Goal: Navigation & Orientation: Find specific page/section

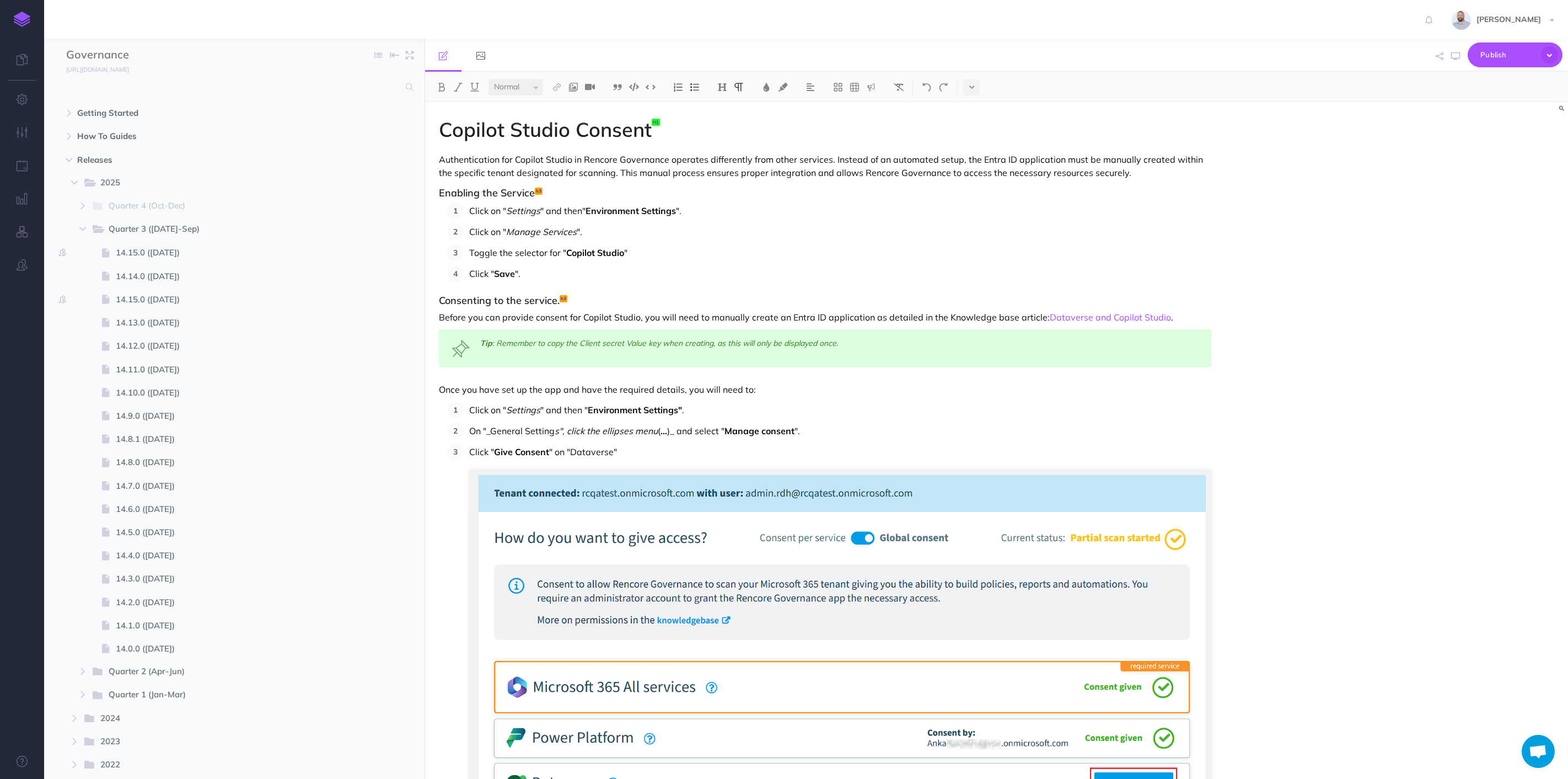
select select "null"
click at [68, 135] on icon "button" at bounding box center [69, 136] width 6 height 6
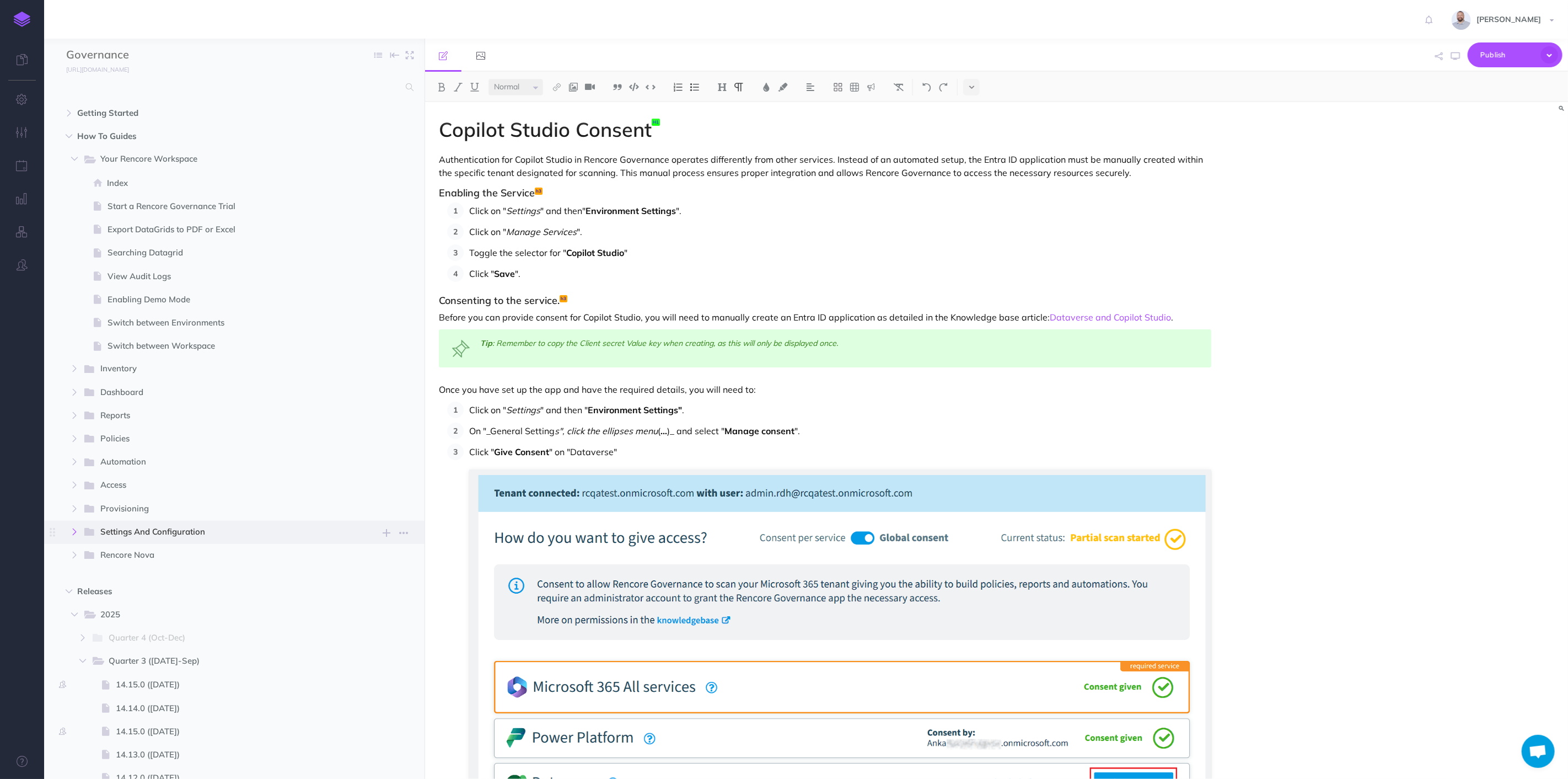
click at [67, 533] on button "button" at bounding box center [74, 531] width 20 height 13
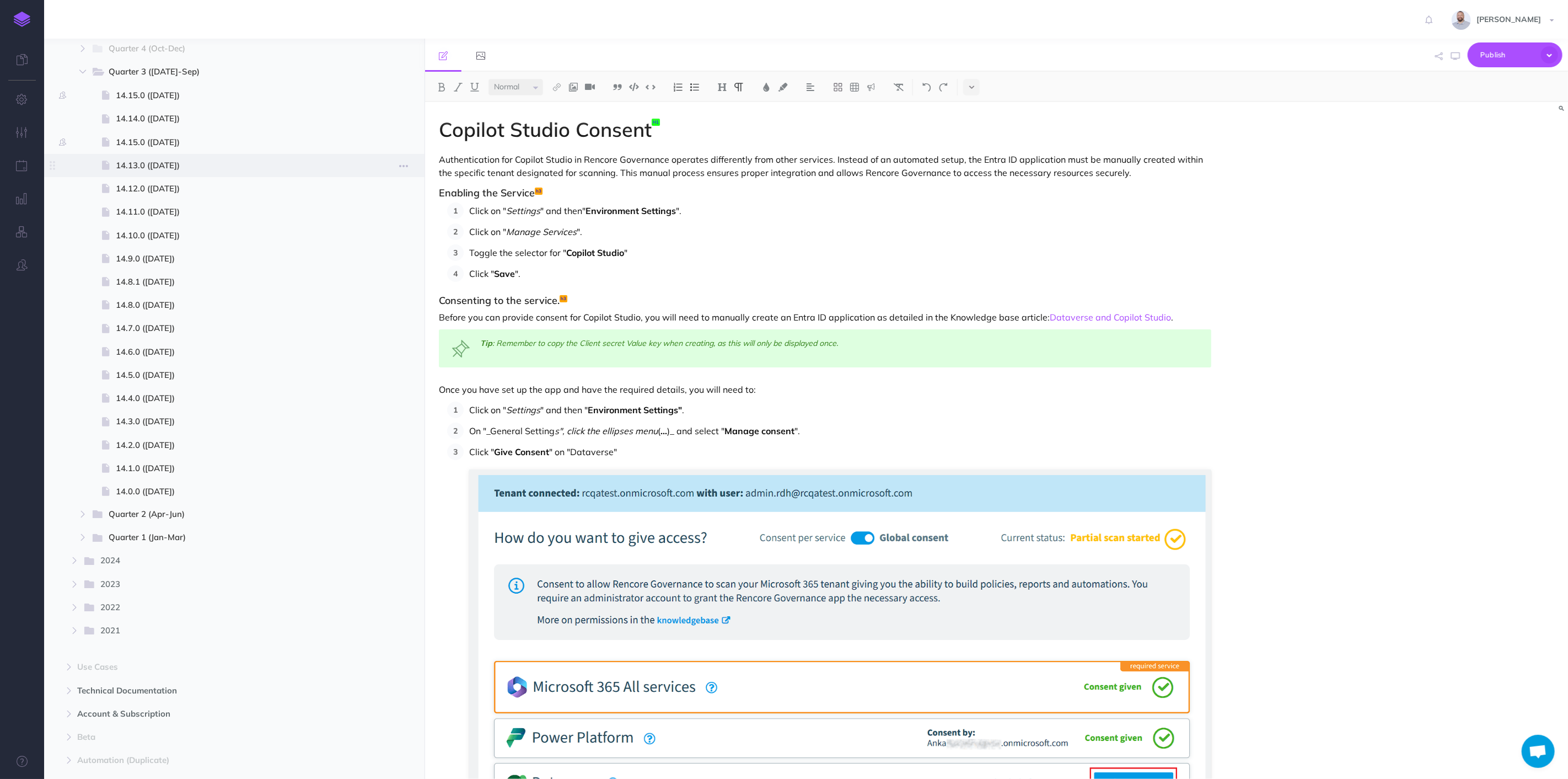
scroll to position [758, 0]
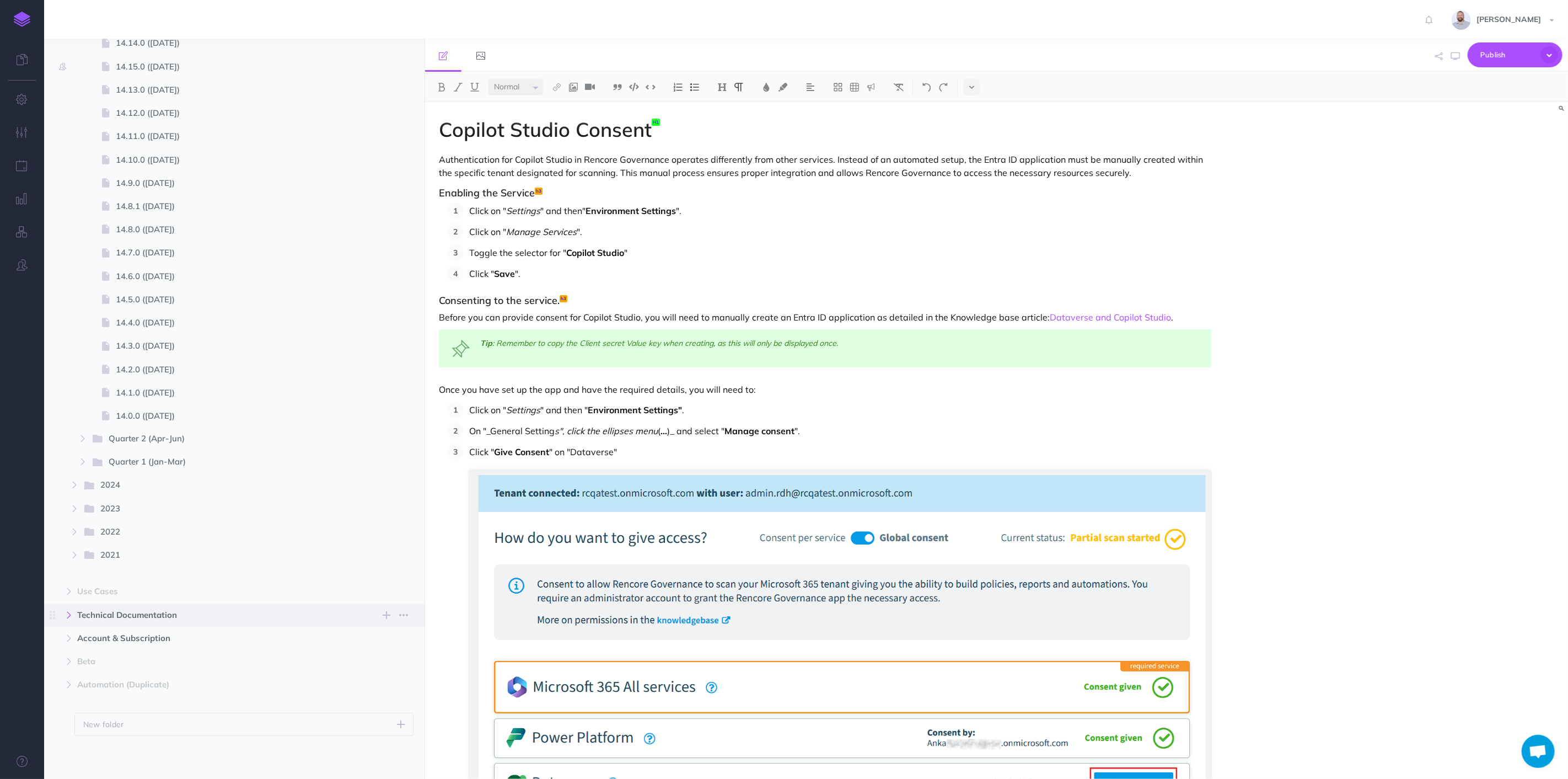
click at [68, 612] on icon "button" at bounding box center [69, 615] width 6 height 6
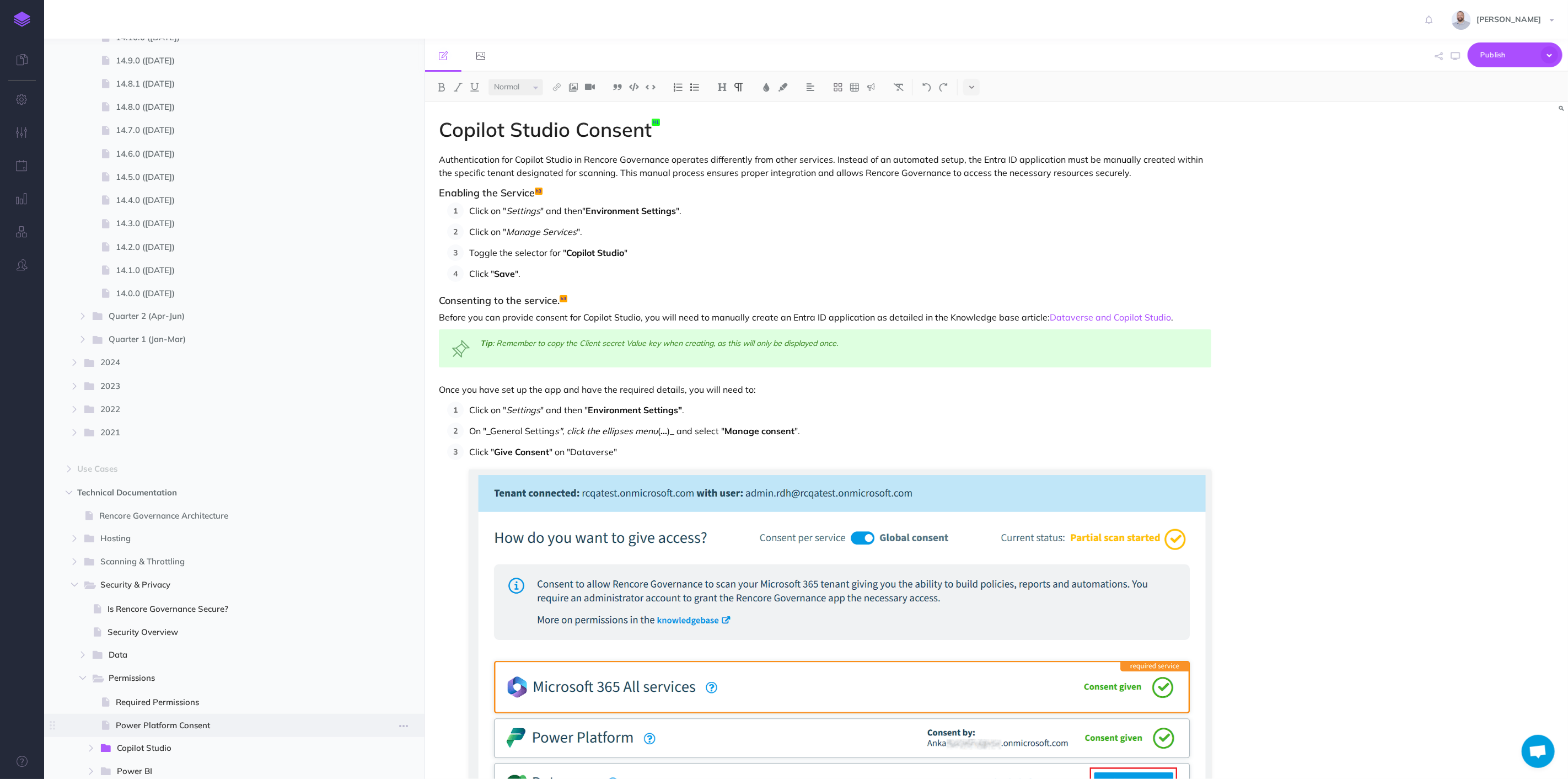
scroll to position [1166, 0]
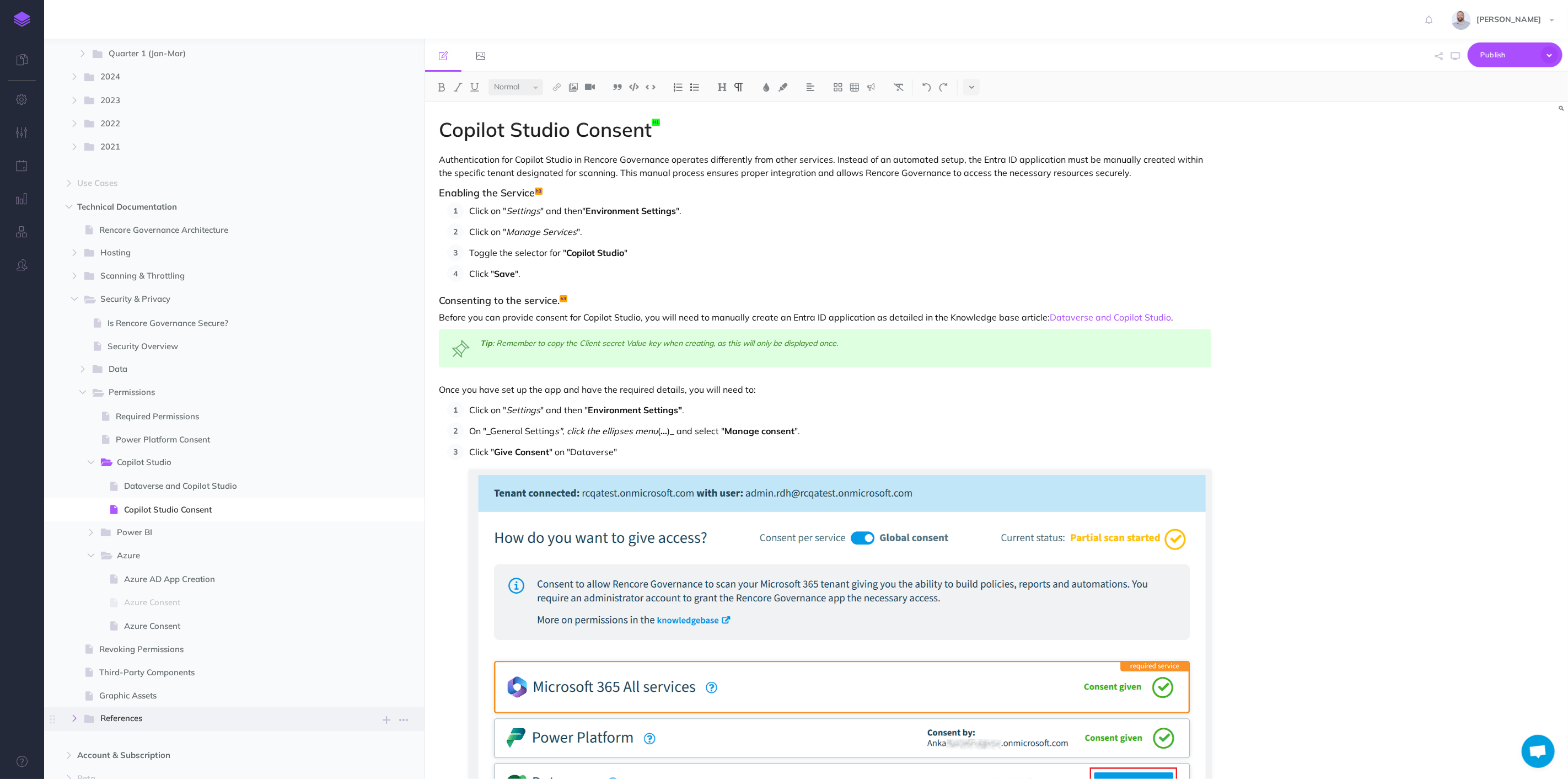
click at [74, 718] on icon "button" at bounding box center [75, 718] width 6 height 6
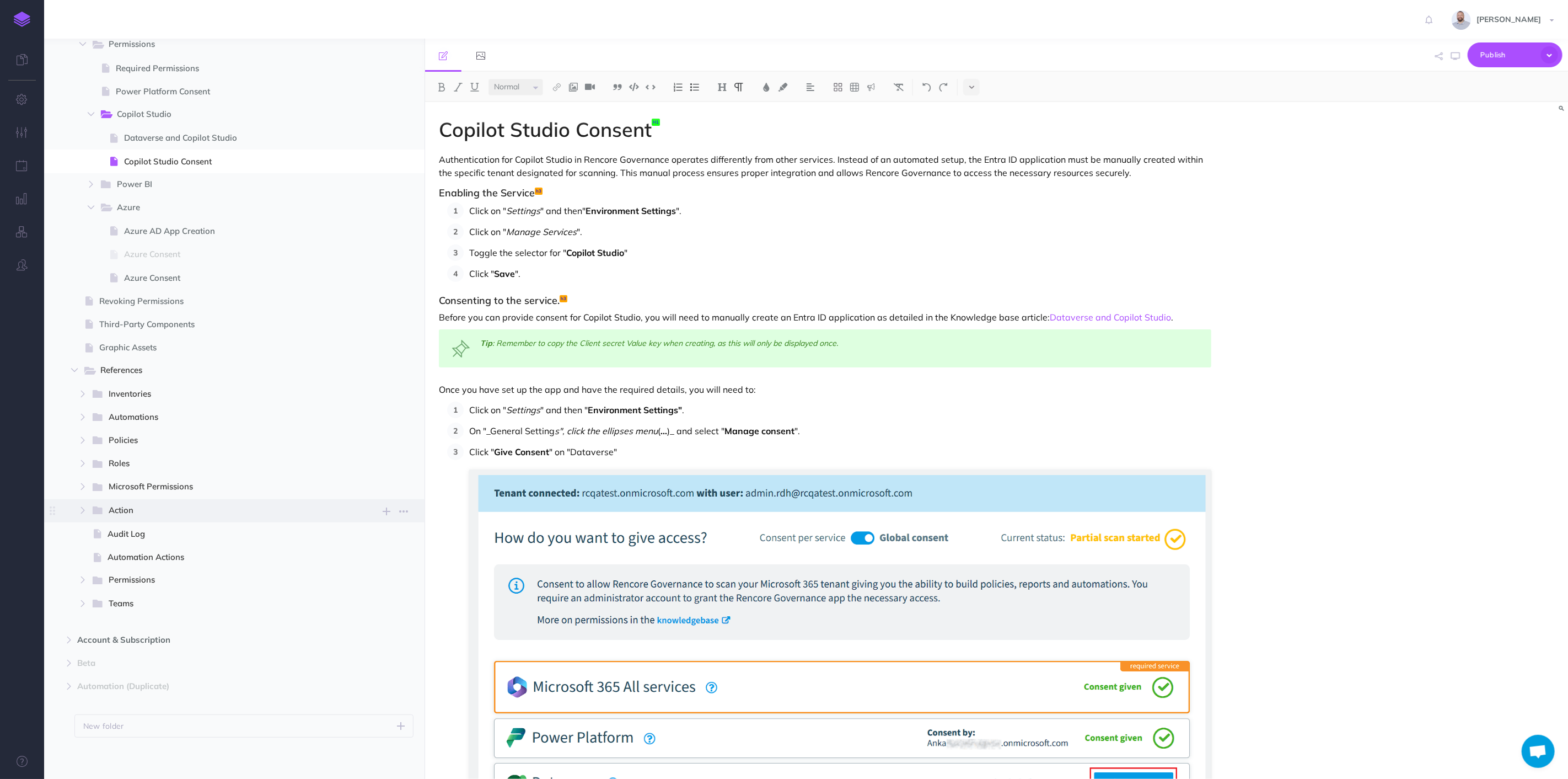
scroll to position [1516, 0]
click at [133, 579] on span "Permissions" at bounding box center [225, 579] width 233 height 15
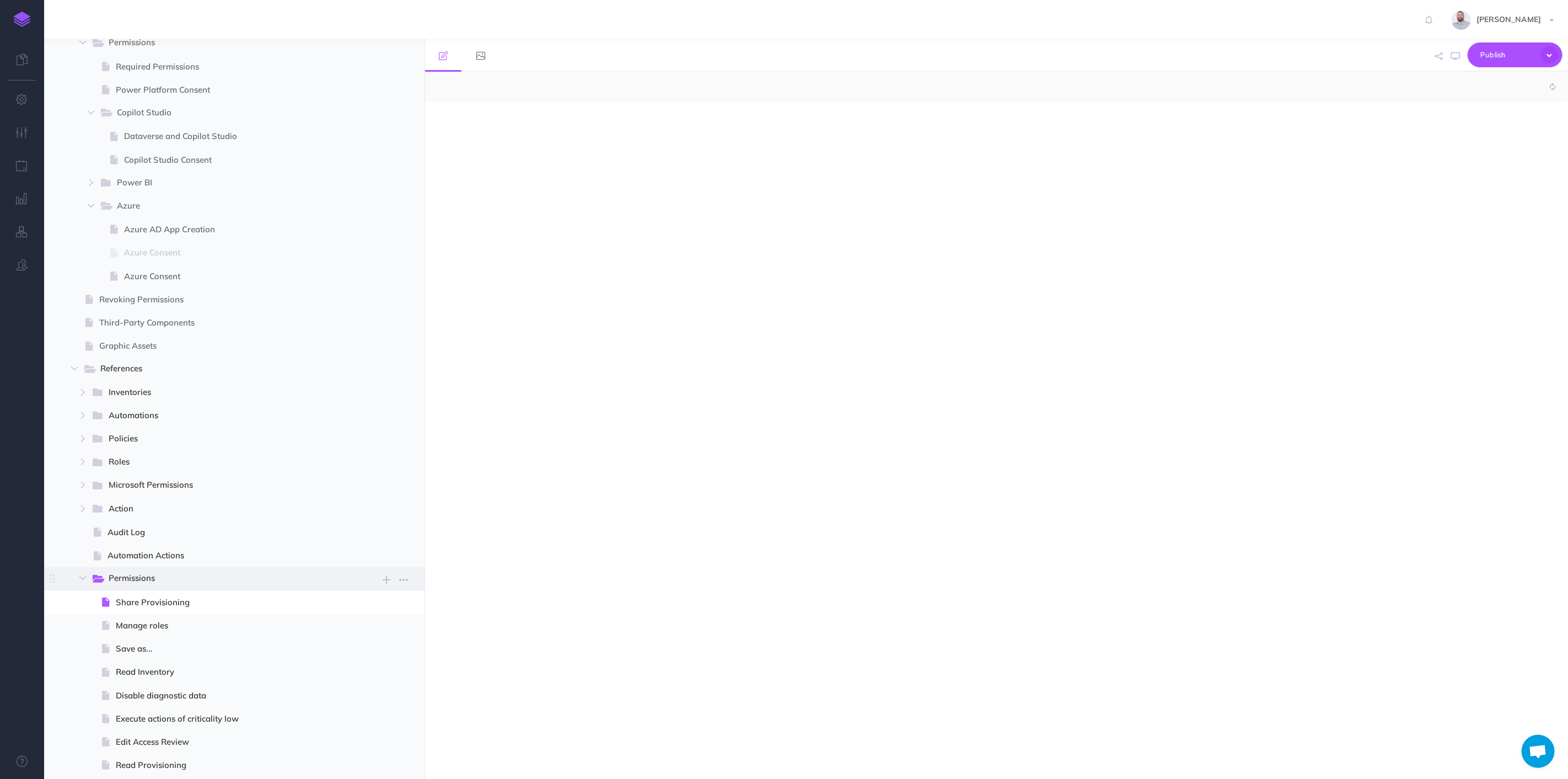
select select "null"
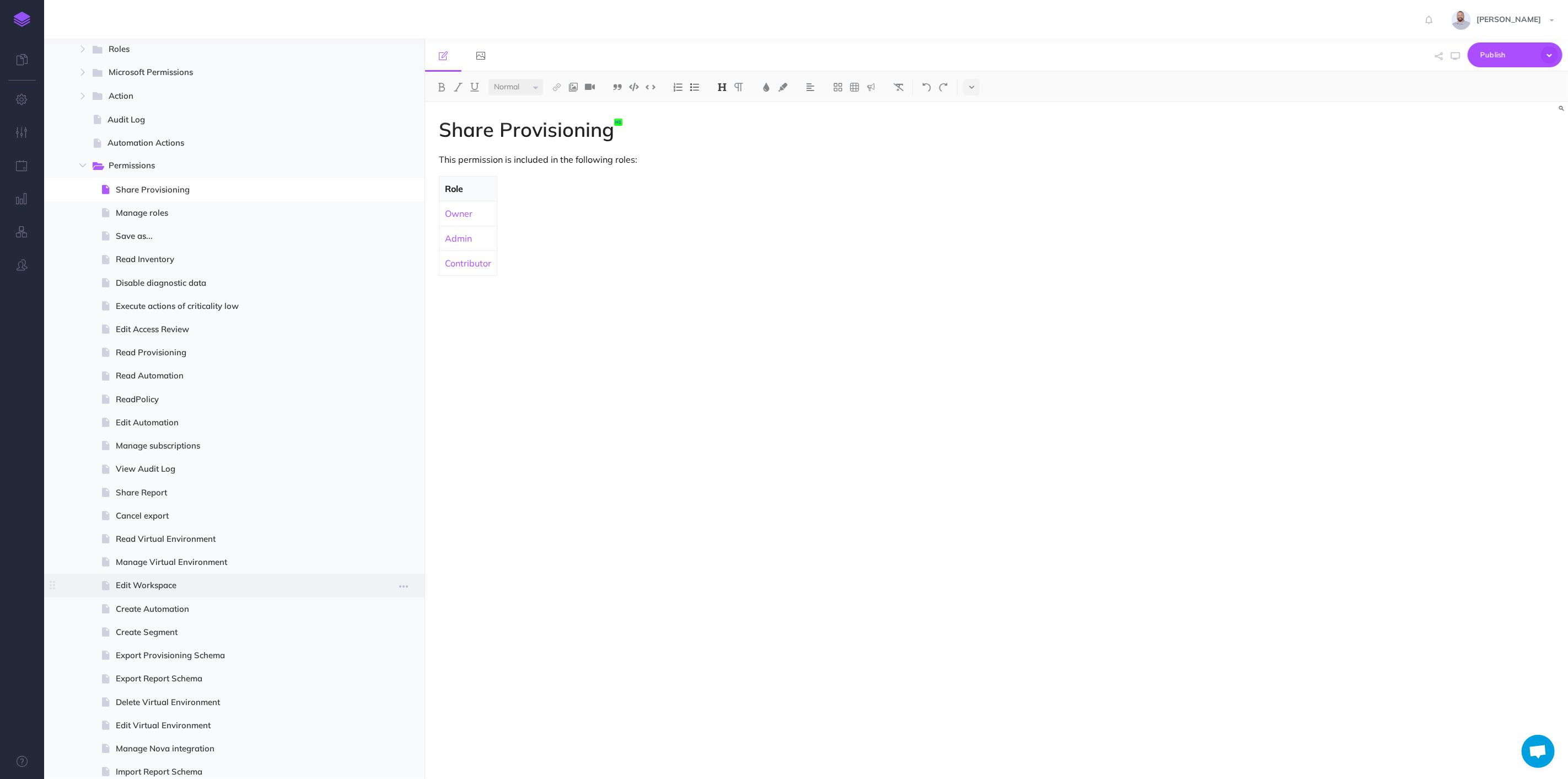
scroll to position [1945, 0]
click at [80, 148] on icon "button" at bounding box center [83, 149] width 6 height 6
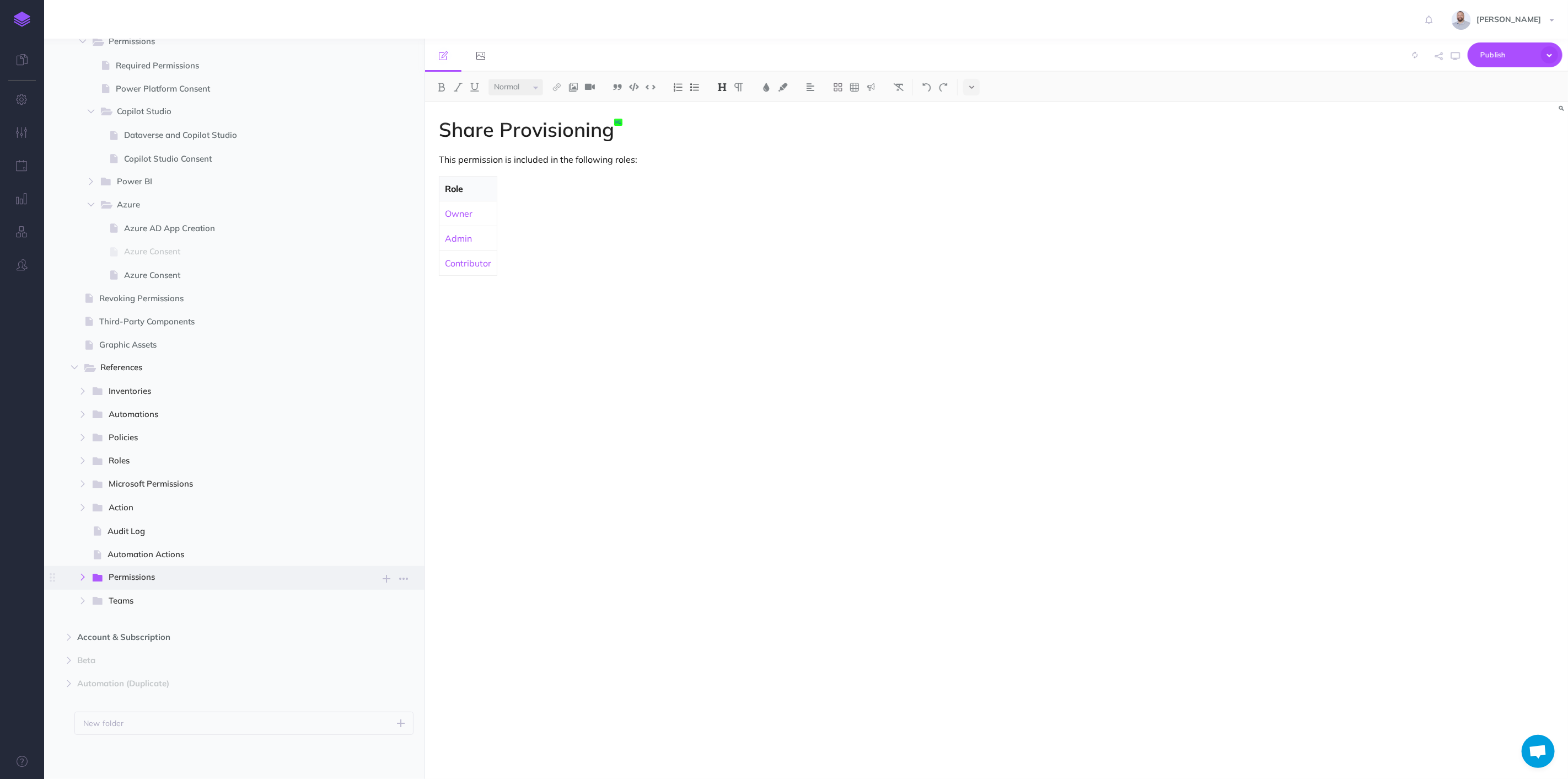
scroll to position [1516, 0]
click at [71, 365] on button "button" at bounding box center [74, 368] width 20 height 13
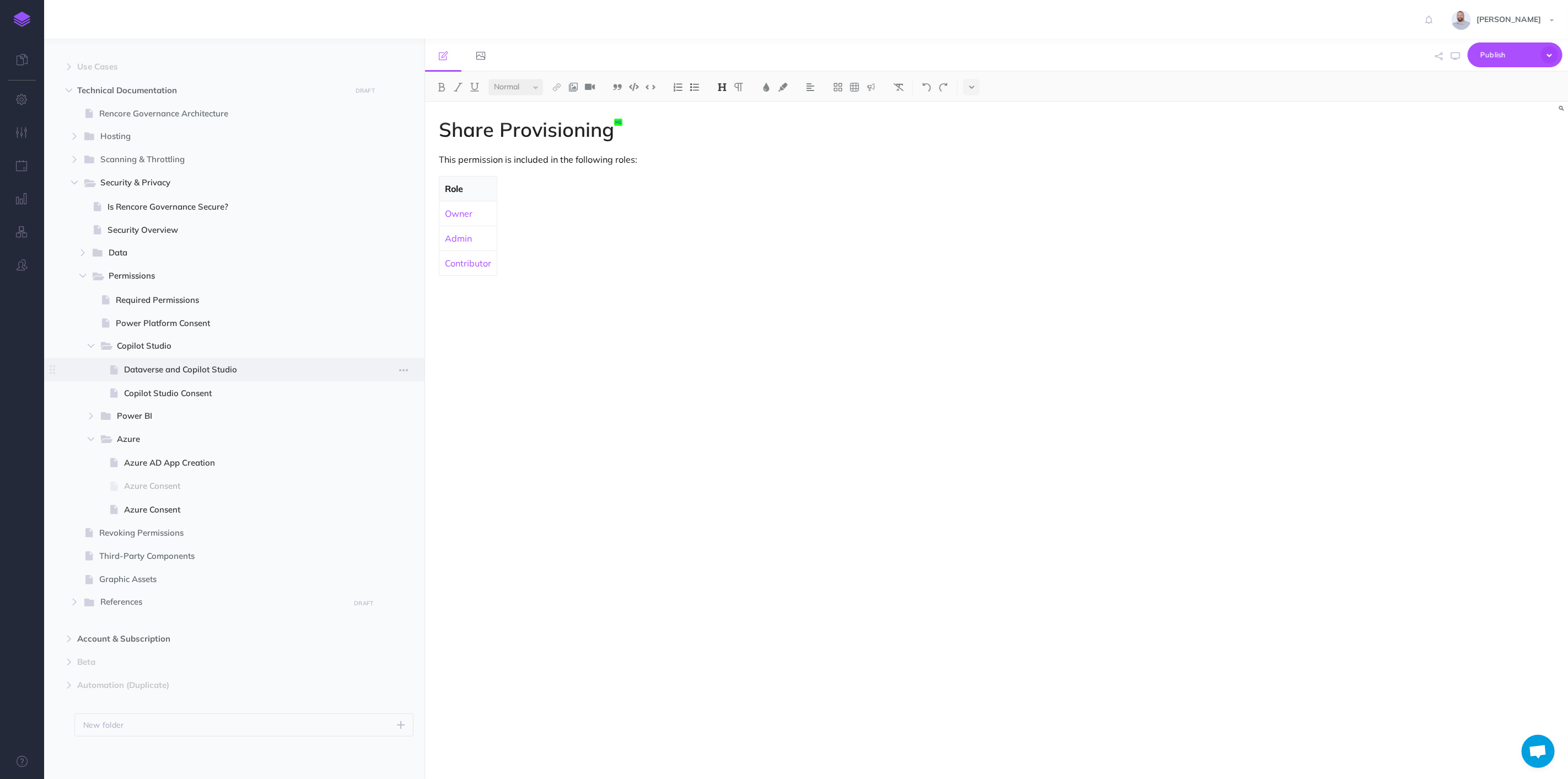
click at [197, 369] on span "Dataverse and Copilot Studio" at bounding box center [241, 370] width 234 height 13
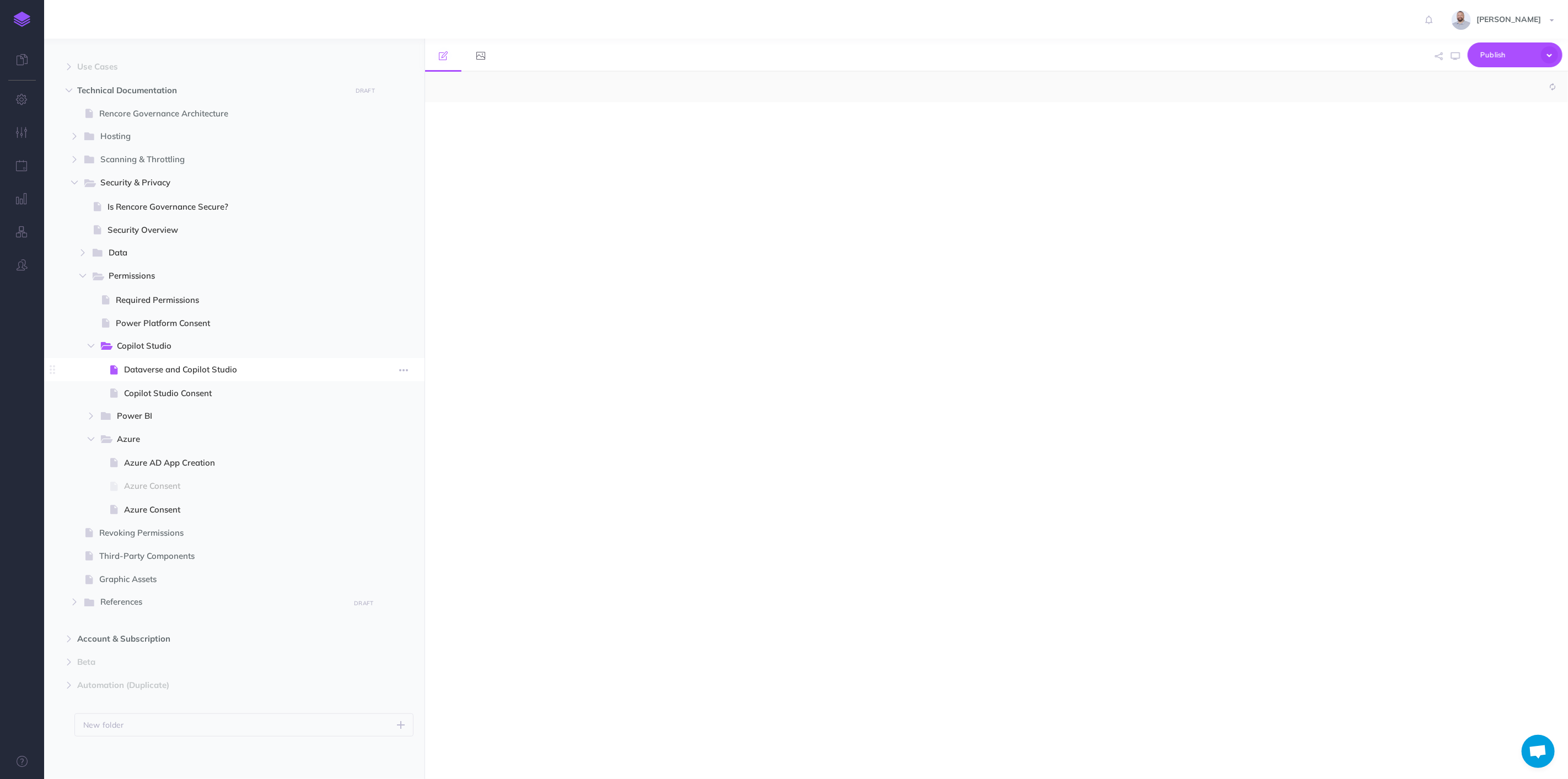
select select "null"
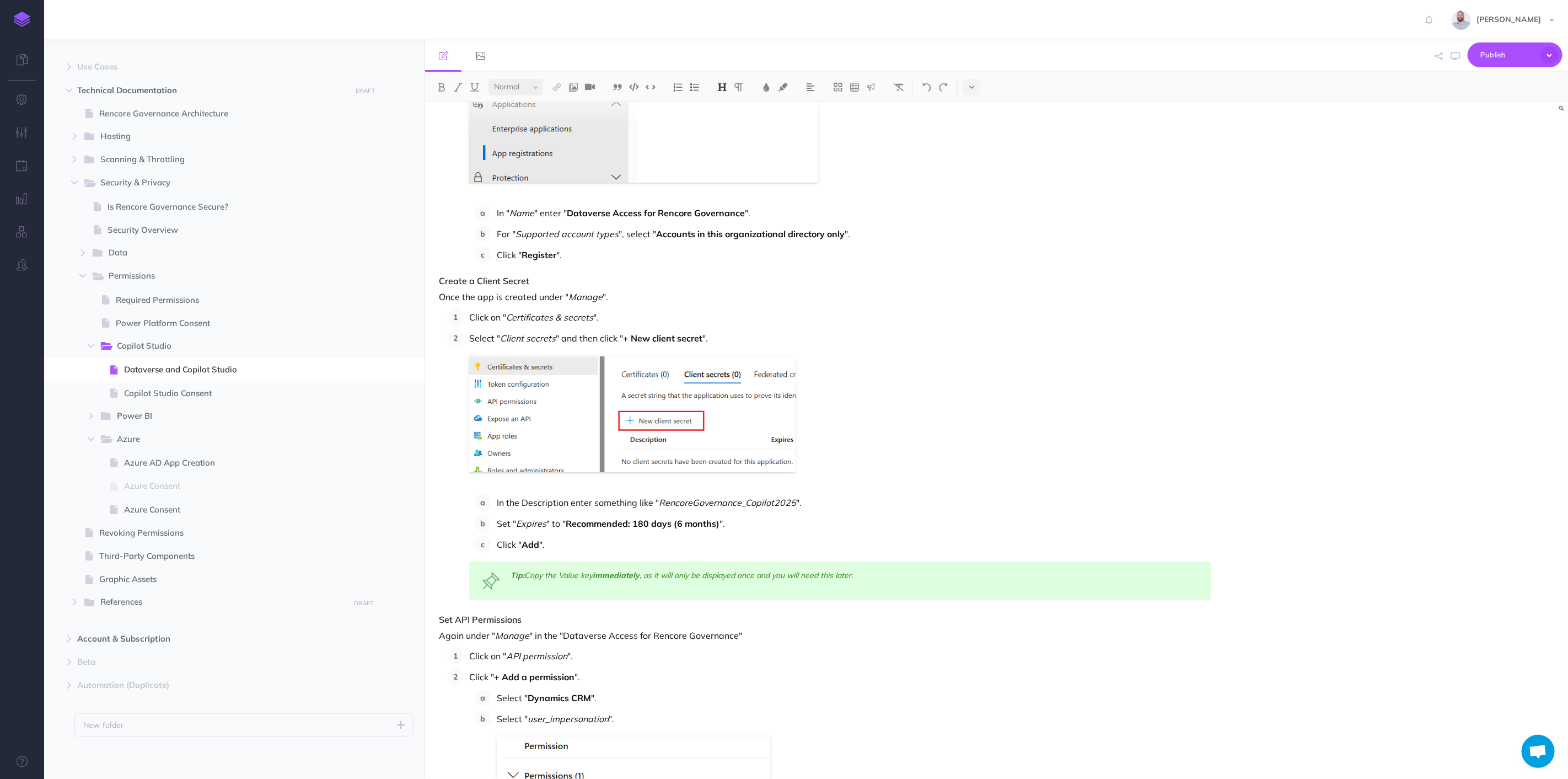
scroll to position [490, 0]
